Goal: Information Seeking & Learning: Check status

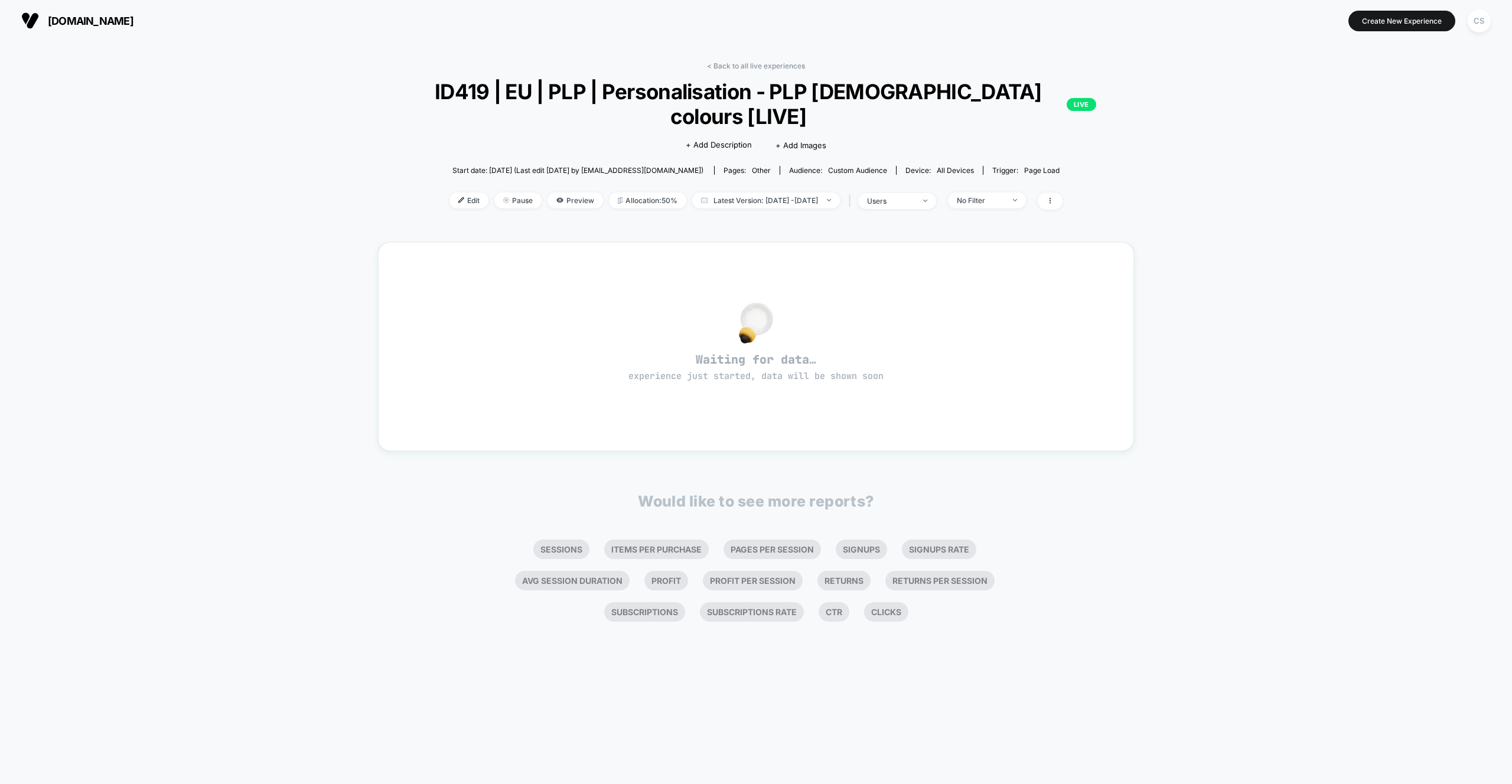
click at [136, 35] on div "[DOMAIN_NAME] Create New Experience CS" at bounding box center [756, 20] width 1512 height 42
click at [133, 22] on span "[DOMAIN_NAME]" at bounding box center [91, 20] width 85 height 12
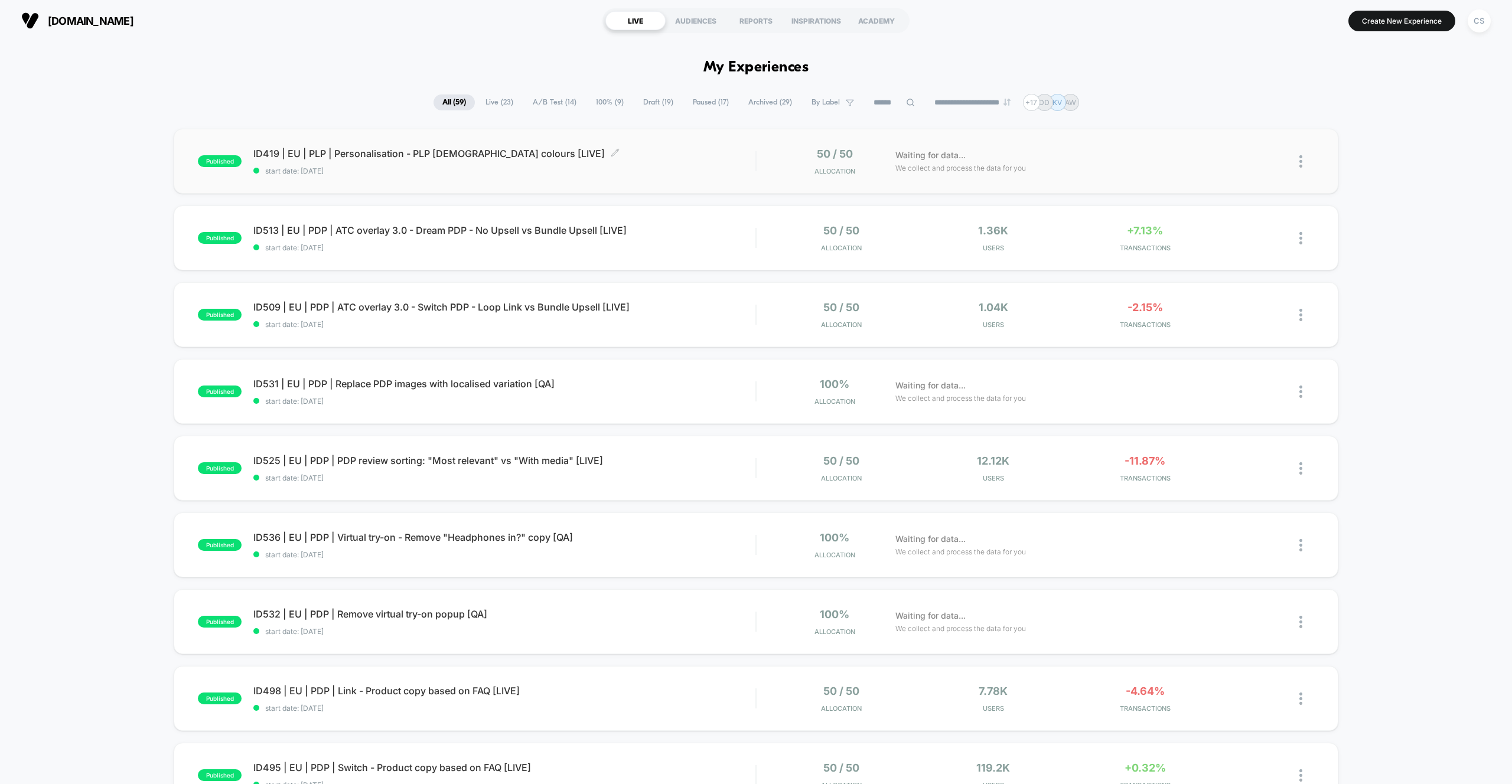
click at [432, 162] on div "ID419 | EU | PLP | Personalisation - PLP [DEMOGRAPHIC_DATA] colours [LIVE] Clic…" at bounding box center [505, 161] width 502 height 28
